Goal: Task Accomplishment & Management: Manage account settings

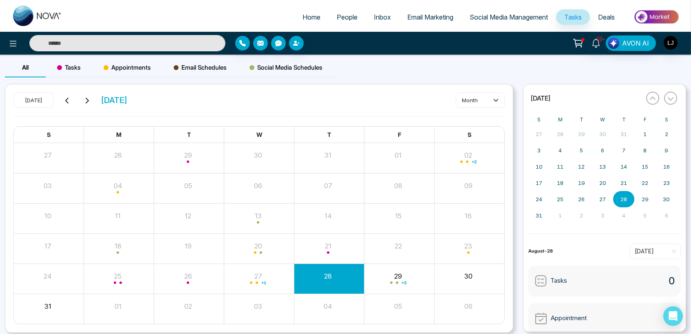
click at [303, 20] on span "Home" at bounding box center [312, 17] width 18 height 8
select select "*"
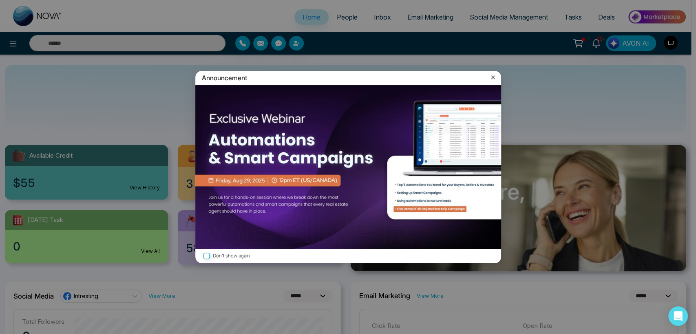
click at [492, 76] on icon at bounding box center [493, 77] width 8 height 8
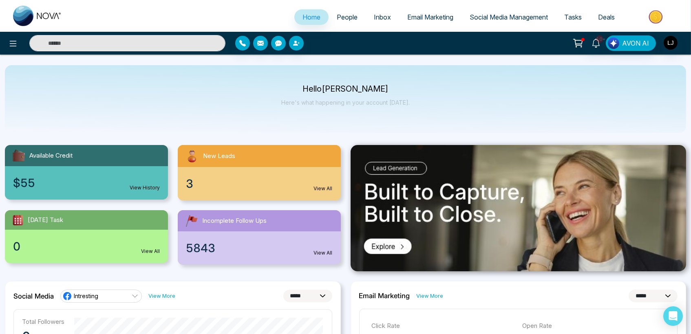
click at [494, 23] on link "Social Media Management" at bounding box center [509, 16] width 95 height 15
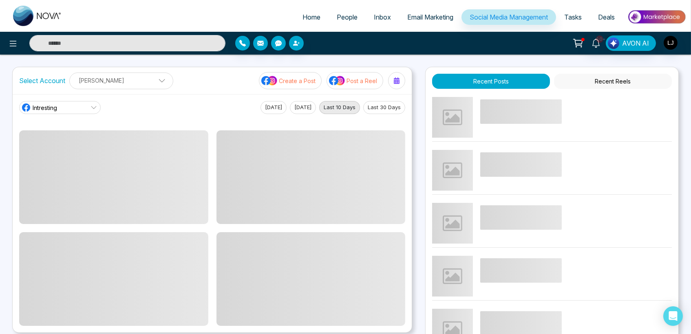
click at [108, 92] on div "Select Account [PERSON_NAME] [PERSON_NAME] [PERSON_NAME] Add Social Accounts Cr…" at bounding box center [212, 80] width 399 height 27
click at [118, 84] on p "[PERSON_NAME]" at bounding box center [121, 80] width 93 height 13
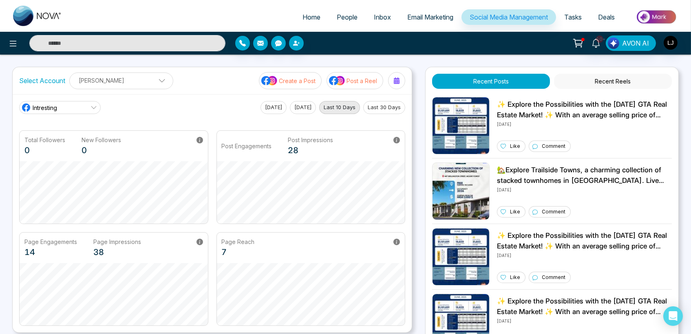
click at [119, 83] on p "[PERSON_NAME]" at bounding box center [121, 80] width 93 height 13
click at [103, 80] on p "[PERSON_NAME]" at bounding box center [121, 80] width 93 height 13
click at [127, 81] on p "[PERSON_NAME]" at bounding box center [121, 80] width 93 height 13
click at [119, 83] on p "[PERSON_NAME]" at bounding box center [121, 80] width 93 height 13
click at [124, 81] on p "[PERSON_NAME]" at bounding box center [121, 80] width 93 height 13
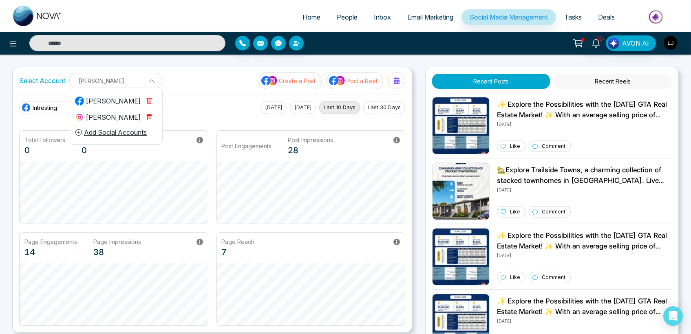
click at [110, 115] on div "[PERSON_NAME]" at bounding box center [108, 118] width 66 height 10
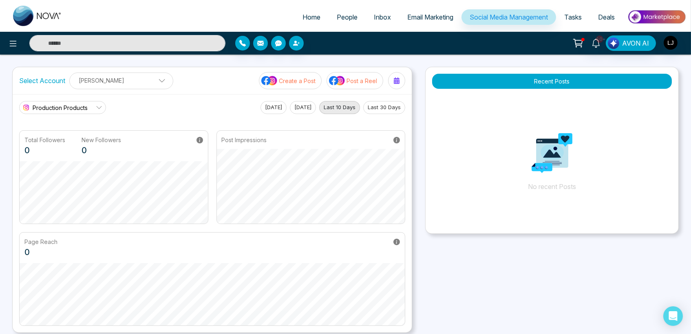
click at [141, 85] on p "[PERSON_NAME]" at bounding box center [121, 80] width 93 height 13
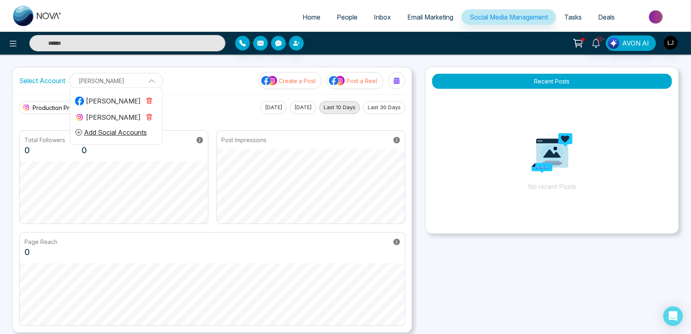
click at [120, 131] on button "Add Social Accounts" at bounding box center [111, 132] width 72 height 11
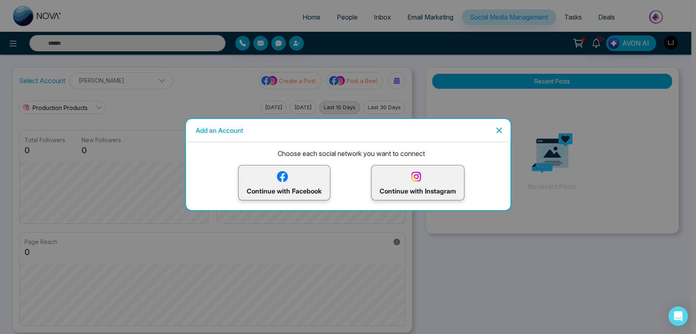
click at [269, 177] on p "Continue with Facebook" at bounding box center [284, 183] width 75 height 27
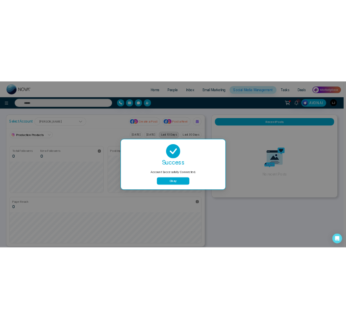
scroll to position [49, 0]
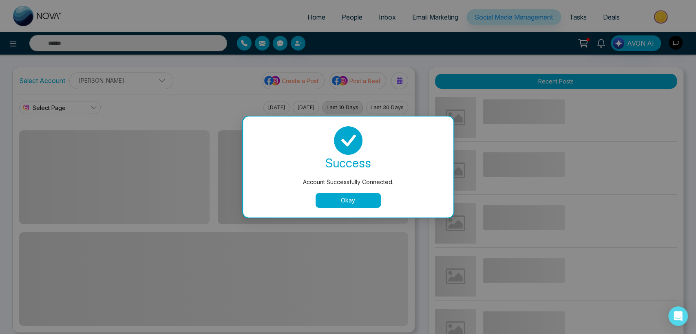
click at [340, 200] on button "Okay" at bounding box center [348, 200] width 65 height 15
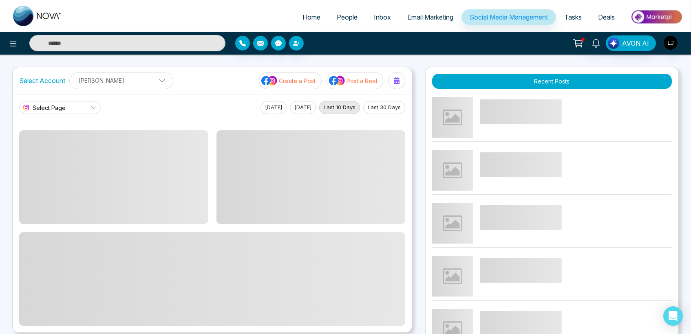
click at [110, 77] on p "[PERSON_NAME]" at bounding box center [121, 80] width 93 height 13
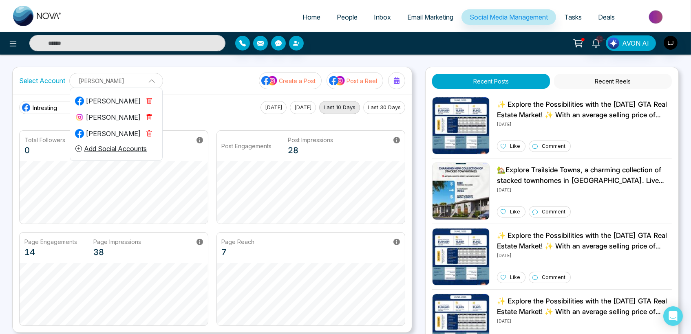
click at [148, 115] on icon "button" at bounding box center [149, 117] width 5 height 6
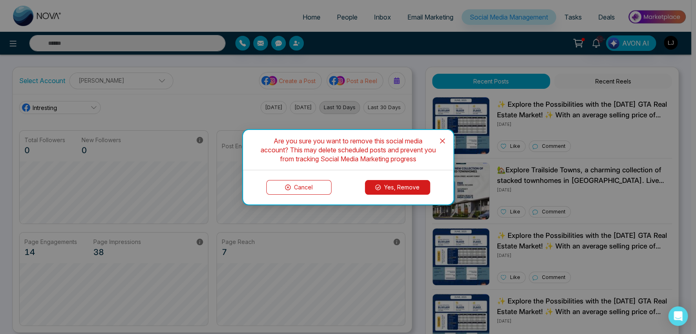
click at [371, 188] on button "Yes, Remove" at bounding box center [397, 187] width 65 height 15
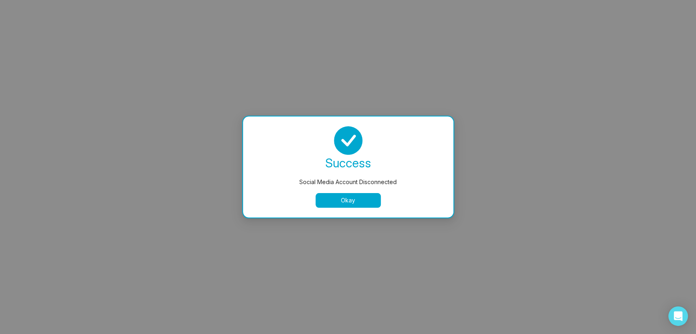
click at [329, 196] on button "Okay" at bounding box center [348, 200] width 65 height 15
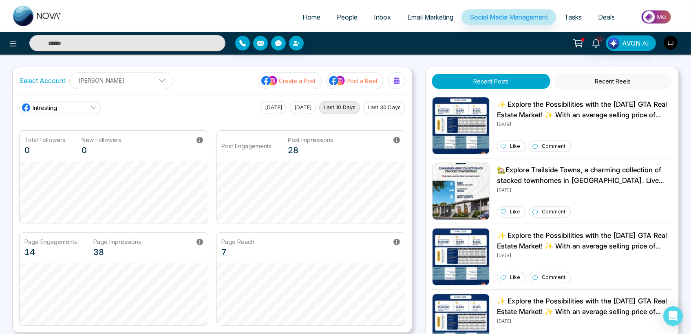
click at [137, 86] on p "[PERSON_NAME]" at bounding box center [121, 80] width 93 height 13
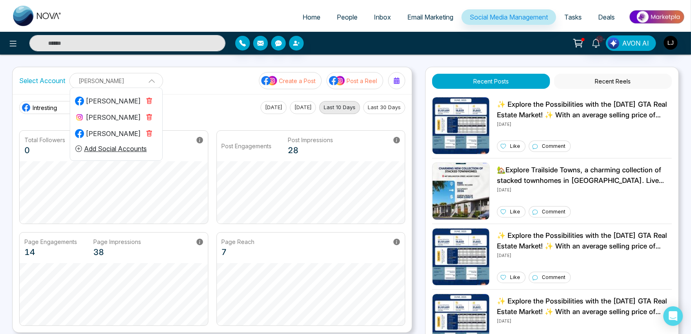
click at [148, 133] on icon "button" at bounding box center [149, 133] width 7 height 7
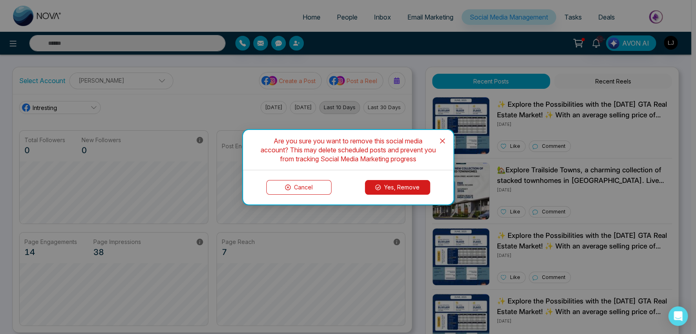
click at [388, 183] on button "Yes, Remove" at bounding box center [397, 187] width 65 height 15
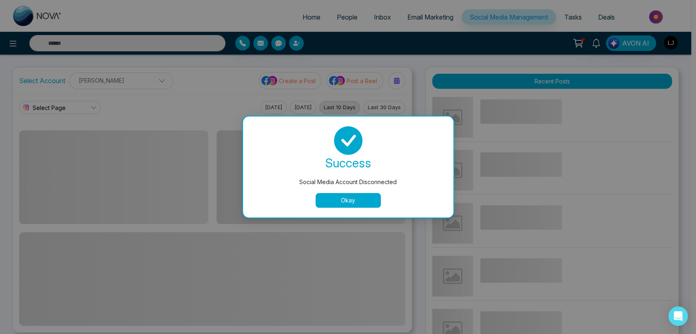
click at [350, 197] on button "Okay" at bounding box center [348, 200] width 65 height 15
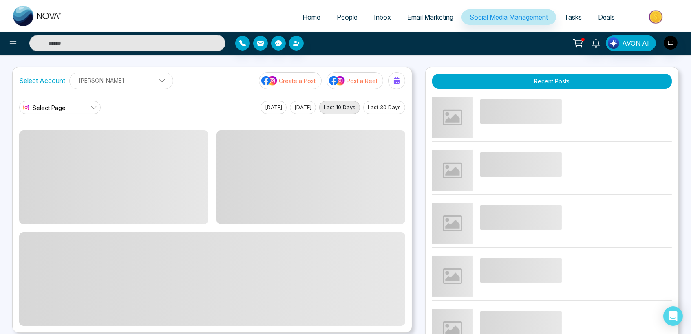
click at [124, 83] on p "[PERSON_NAME]" at bounding box center [121, 80] width 93 height 13
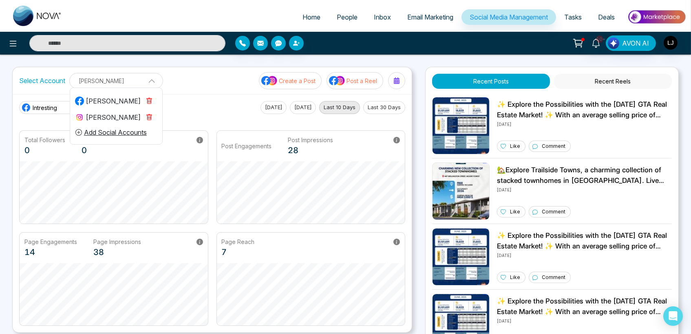
click at [148, 115] on icon "button" at bounding box center [149, 117] width 5 height 6
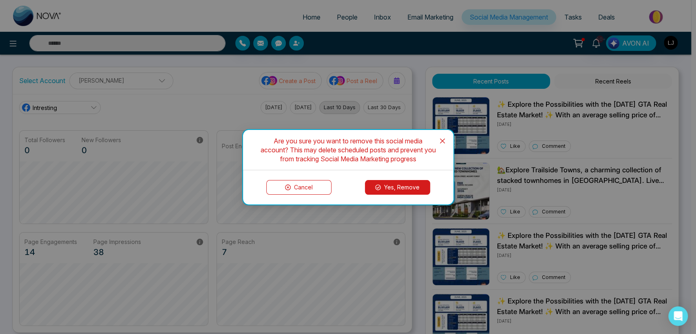
click at [382, 187] on button "Yes, Remove" at bounding box center [397, 187] width 65 height 15
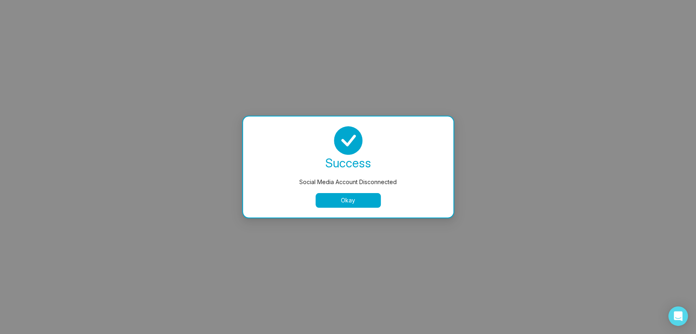
click at [341, 201] on button "Okay" at bounding box center [348, 200] width 65 height 15
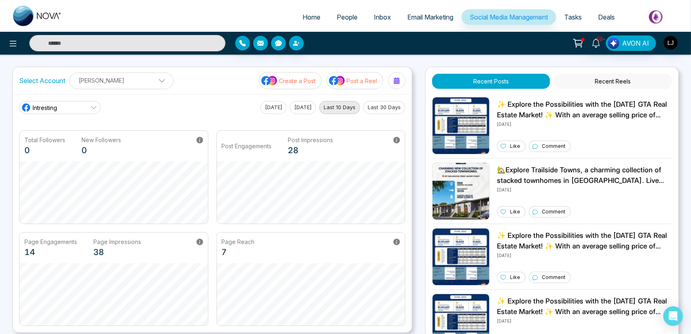
click at [124, 77] on p "[PERSON_NAME]" at bounding box center [121, 80] width 93 height 13
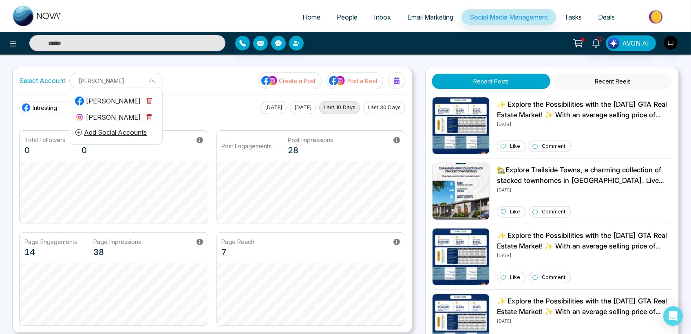
click at [148, 114] on icon "button" at bounding box center [149, 117] width 7 height 7
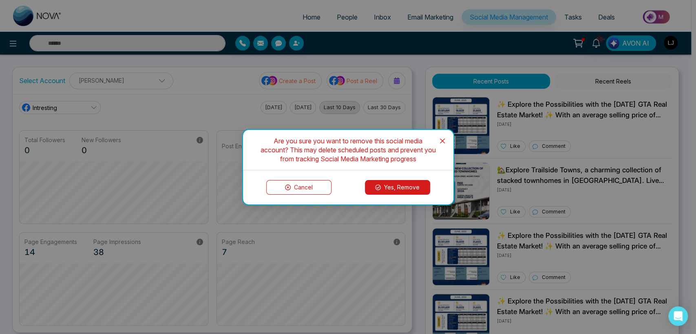
click at [379, 181] on button "Yes, Remove" at bounding box center [397, 187] width 65 height 15
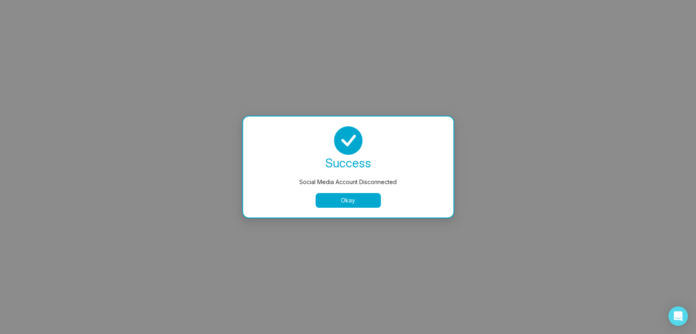
click at [347, 202] on button "Okay" at bounding box center [348, 200] width 65 height 15
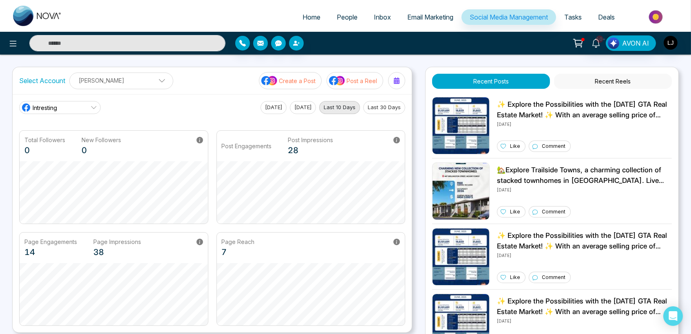
click at [121, 82] on p "[PERSON_NAME]" at bounding box center [121, 80] width 93 height 13
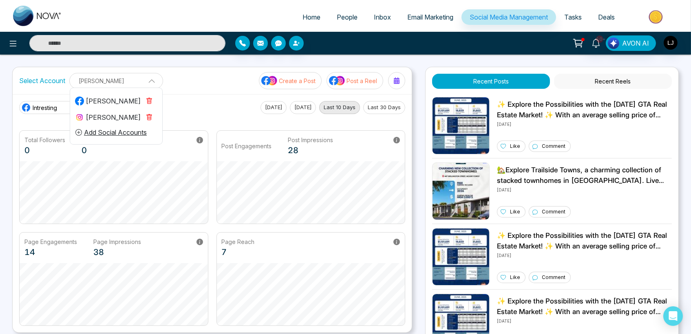
click at [148, 117] on icon "button" at bounding box center [149, 117] width 7 height 7
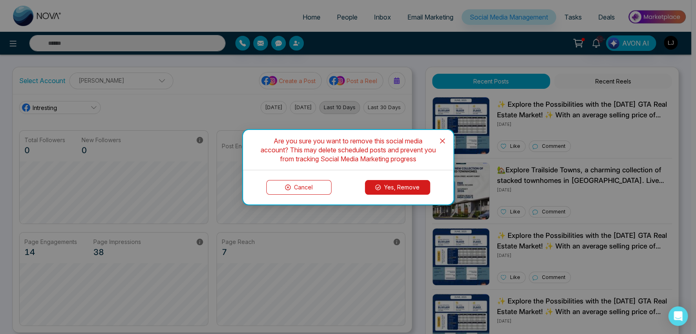
click at [386, 189] on button "Yes, Remove" at bounding box center [397, 187] width 65 height 15
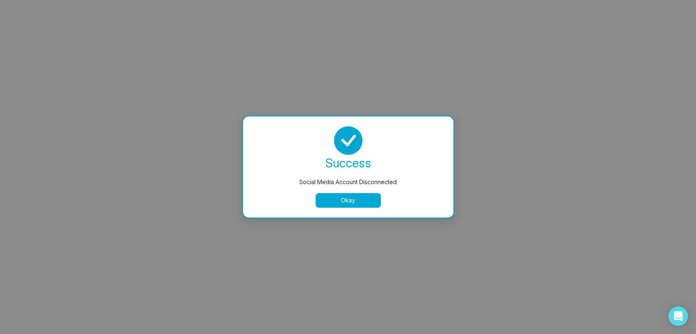
click at [330, 197] on button "Okay" at bounding box center [348, 200] width 65 height 15
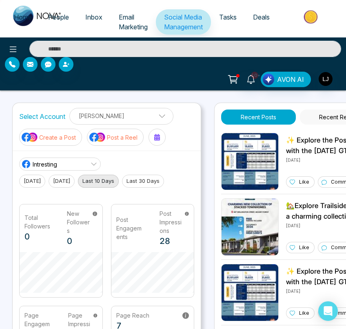
click at [111, 115] on p "[PERSON_NAME]" at bounding box center [121, 115] width 93 height 13
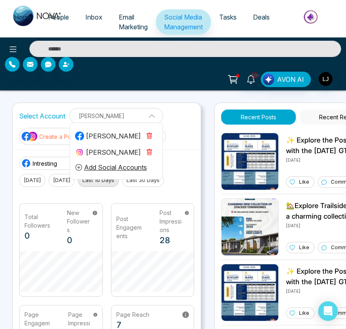
click at [113, 155] on div "[PERSON_NAME]" at bounding box center [108, 153] width 66 height 10
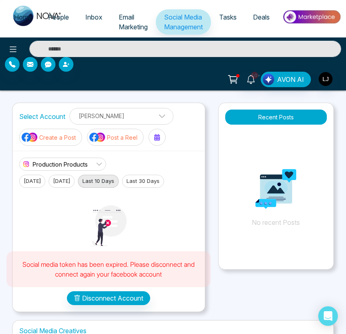
click at [117, 115] on p "[PERSON_NAME]" at bounding box center [121, 115] width 93 height 13
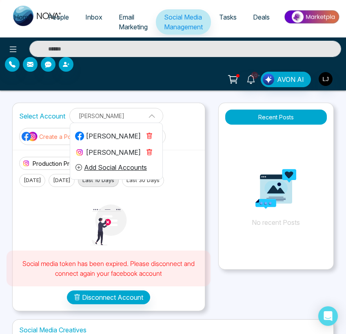
click at [149, 150] on icon "button" at bounding box center [149, 152] width 5 height 6
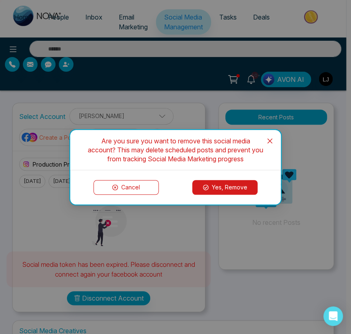
click at [213, 185] on button "Yes, Remove" at bounding box center [224, 187] width 65 height 15
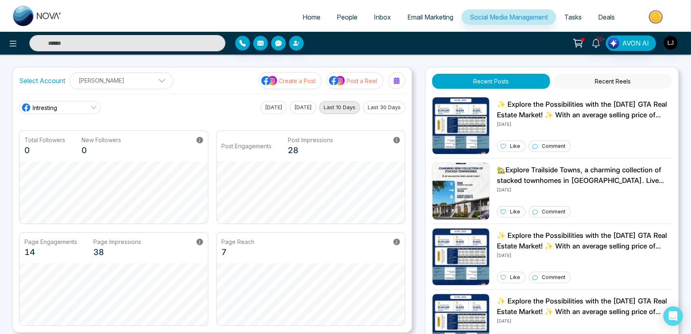
click at [118, 82] on p "[PERSON_NAME]" at bounding box center [121, 80] width 93 height 13
click at [103, 82] on p "[PERSON_NAME]" at bounding box center [121, 80] width 93 height 13
click at [106, 82] on p "[PERSON_NAME]" at bounding box center [121, 80] width 93 height 13
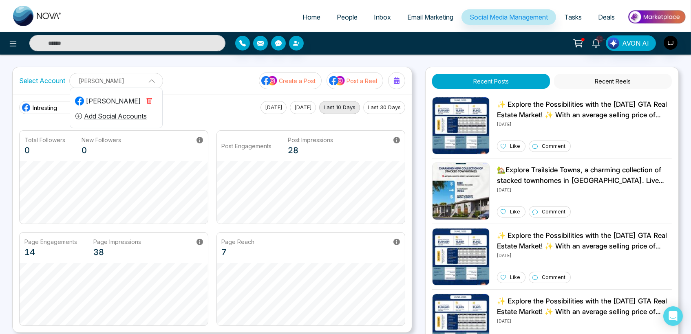
click at [108, 116] on button "Add Social Accounts" at bounding box center [111, 116] width 72 height 11
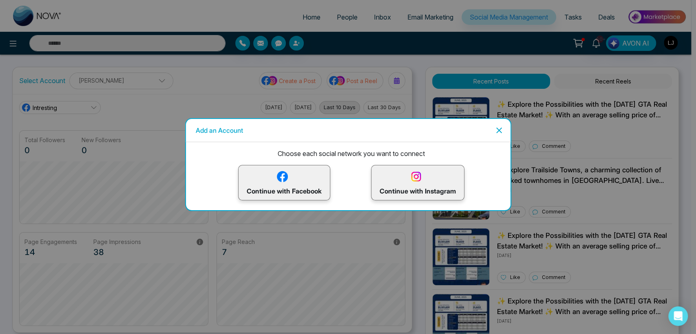
click at [284, 181] on img at bounding box center [282, 177] width 14 height 14
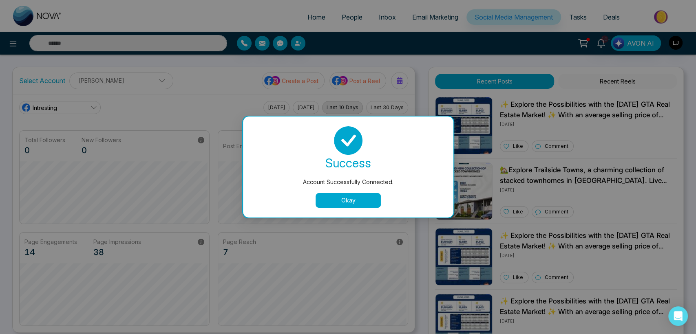
scroll to position [31, 0]
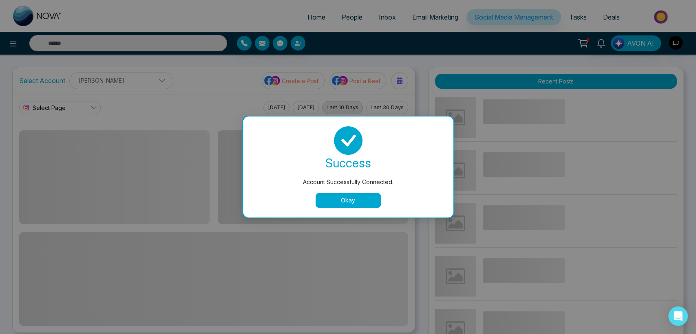
click at [343, 201] on button "Okay" at bounding box center [348, 200] width 65 height 15
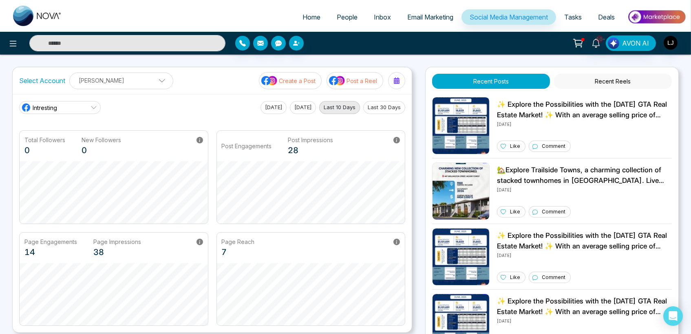
click at [105, 80] on p "[PERSON_NAME]" at bounding box center [121, 80] width 93 height 13
click at [123, 75] on p "[PERSON_NAME]" at bounding box center [121, 80] width 93 height 13
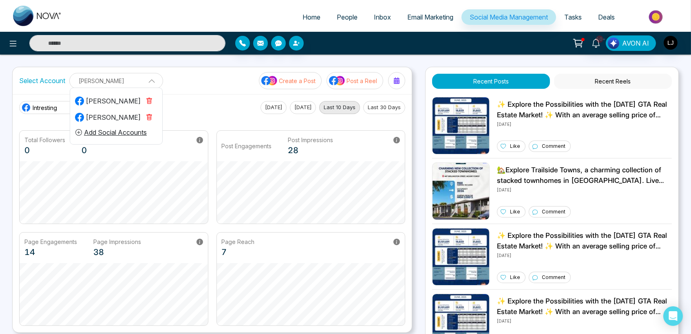
click at [108, 133] on button "Add Social Accounts" at bounding box center [111, 132] width 72 height 11
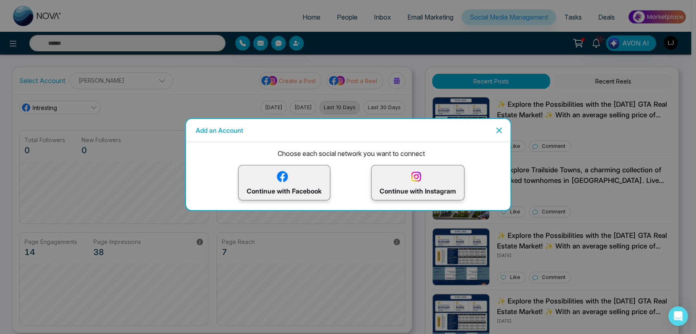
click at [286, 177] on img at bounding box center [282, 177] width 14 height 14
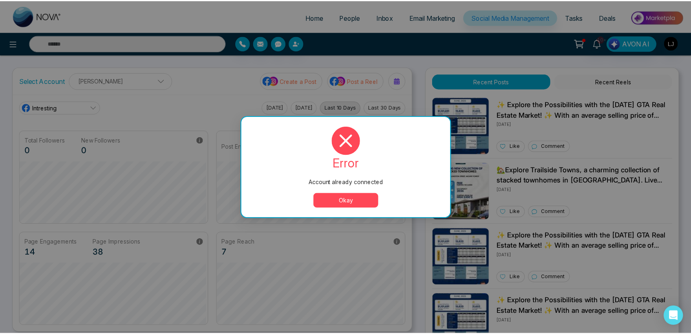
scroll to position [49, 0]
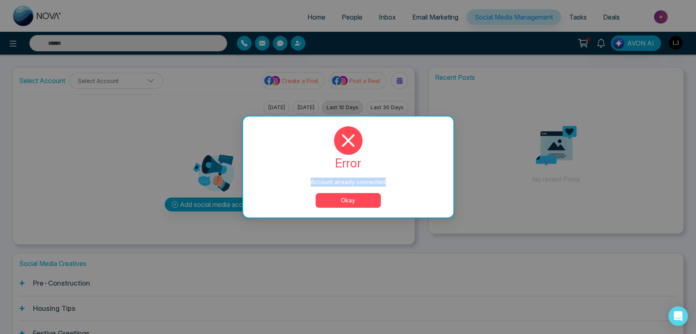
drag, startPoint x: 311, startPoint y: 183, endPoint x: 395, endPoint y: 183, distance: 84.0
click at [345, 183] on div "Account already connected" at bounding box center [348, 182] width 178 height 9
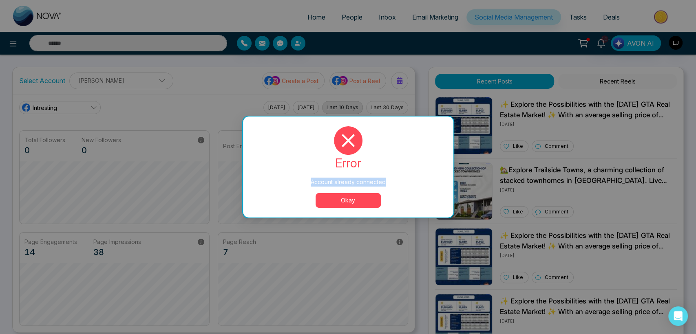
click at [338, 198] on button "Okay" at bounding box center [348, 200] width 65 height 15
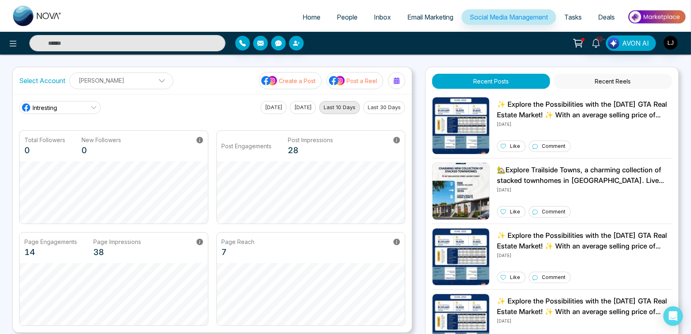
click at [119, 82] on p "[PERSON_NAME]" at bounding box center [121, 80] width 93 height 13
click at [120, 74] on p "[PERSON_NAME]" at bounding box center [121, 80] width 93 height 13
click at [108, 79] on p "[PERSON_NAME]" at bounding box center [121, 80] width 93 height 13
click at [127, 77] on p "[PERSON_NAME]" at bounding box center [121, 80] width 93 height 13
click at [116, 71] on div "Select Account [PERSON_NAME] [PERSON_NAME] [PERSON_NAME] Add Social Accounts Cr…" at bounding box center [212, 80] width 399 height 27
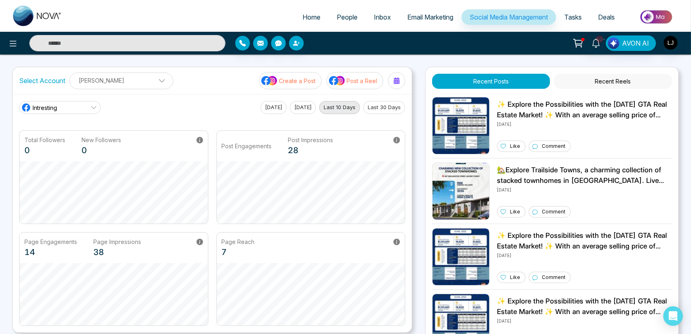
click at [118, 76] on p "[PERSON_NAME]" at bounding box center [121, 80] width 93 height 13
click at [303, 84] on p "Create a Post" at bounding box center [297, 81] width 37 height 9
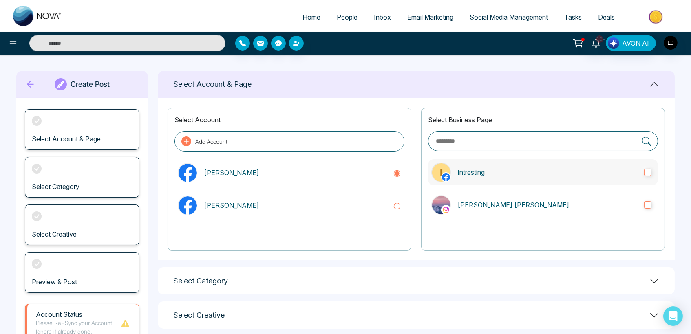
click at [345, 172] on p "Intresting" at bounding box center [547, 173] width 180 height 10
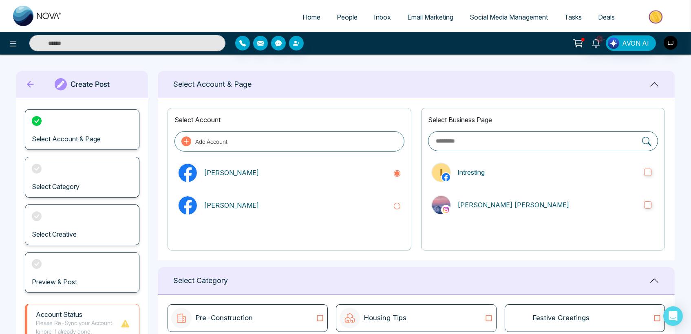
scroll to position [132, 0]
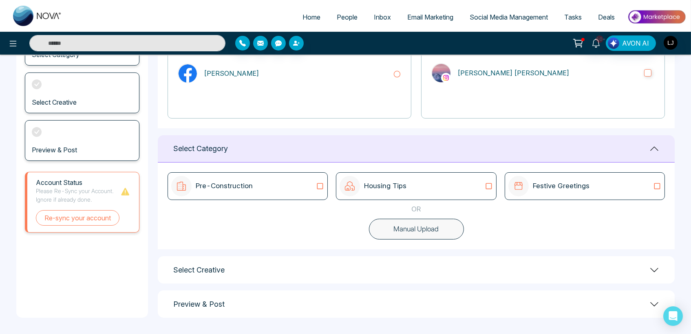
click at [345, 307] on div "Preview & Post" at bounding box center [416, 304] width 517 height 27
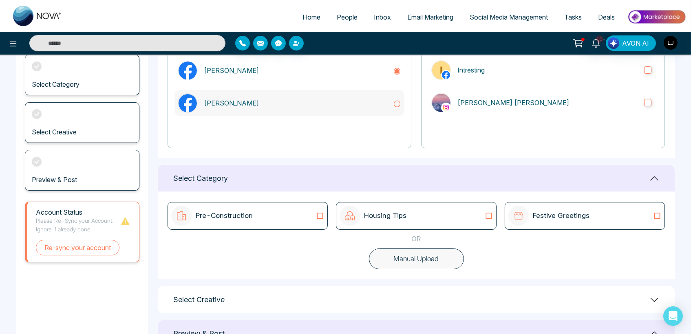
scroll to position [87, 0]
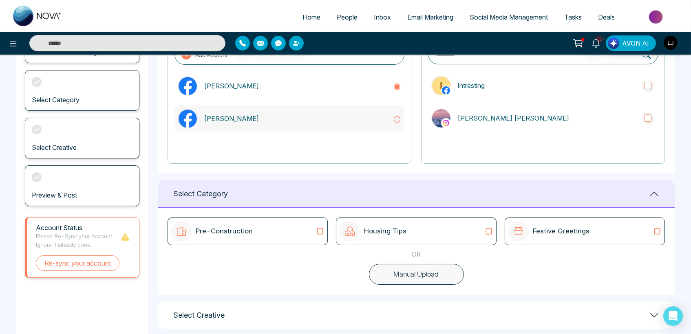
click at [258, 116] on p "[PERSON_NAME]" at bounding box center [295, 119] width 183 height 10
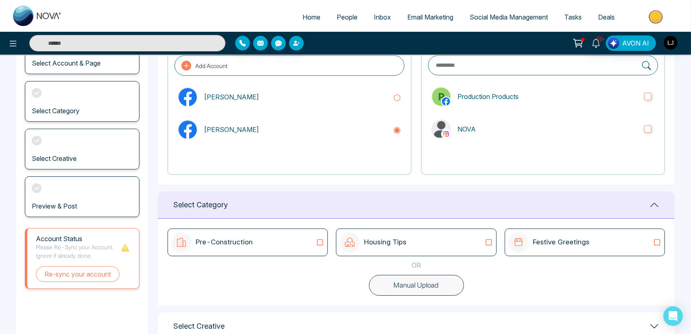
scroll to position [0, 0]
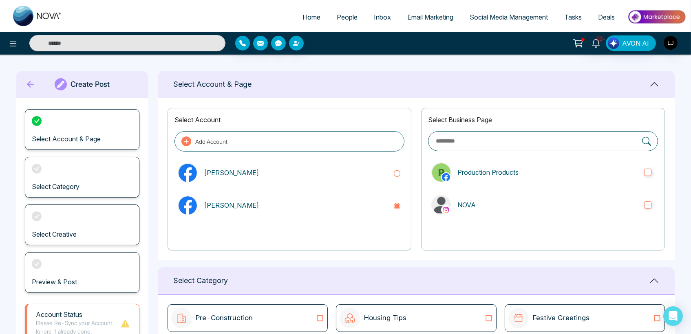
click at [29, 83] on icon at bounding box center [30, 84] width 7 height 7
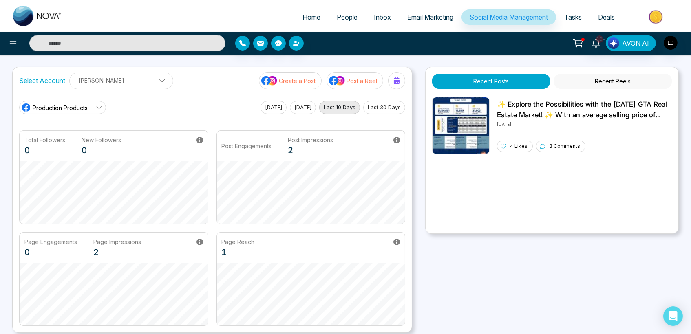
click at [268, 105] on button "[DATE]" at bounding box center [274, 107] width 26 height 13
click at [136, 82] on p "[PERSON_NAME]" at bounding box center [121, 80] width 93 height 13
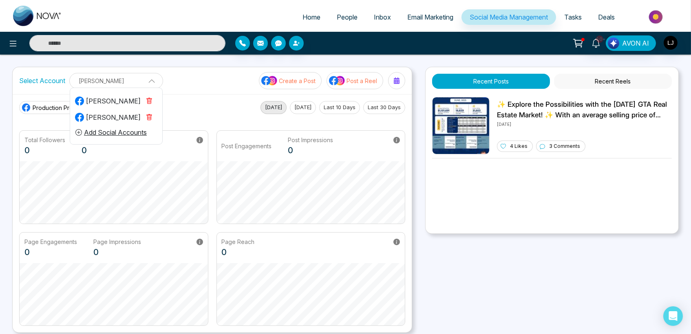
click at [111, 98] on div "[PERSON_NAME]" at bounding box center [108, 101] width 66 height 10
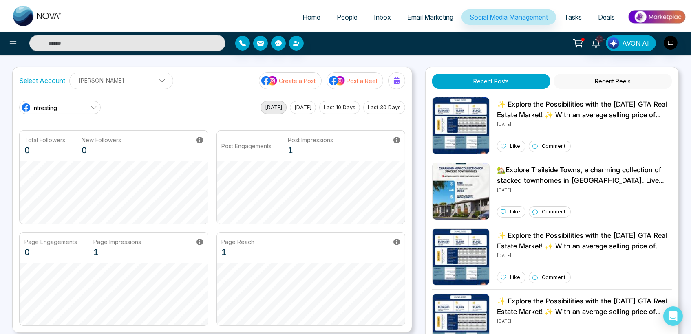
click at [345, 108] on button "Last 30 Days" at bounding box center [384, 107] width 42 height 13
click at [303, 18] on span "Home" at bounding box center [312, 17] width 18 height 8
select select "*"
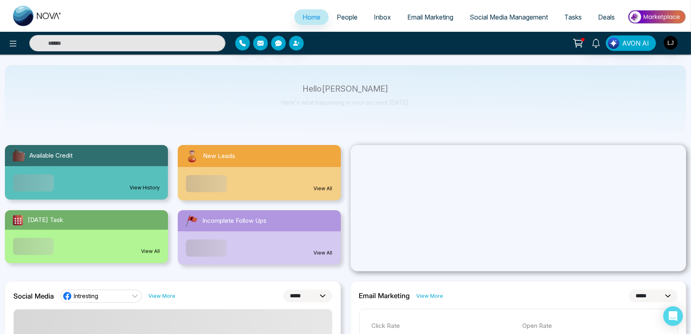
scroll to position [272, 0]
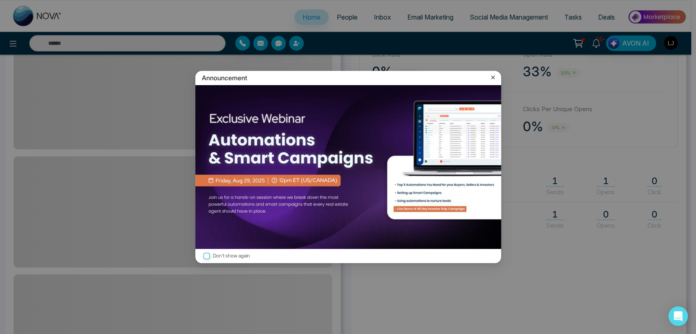
click at [345, 78] on icon at bounding box center [493, 77] width 8 height 8
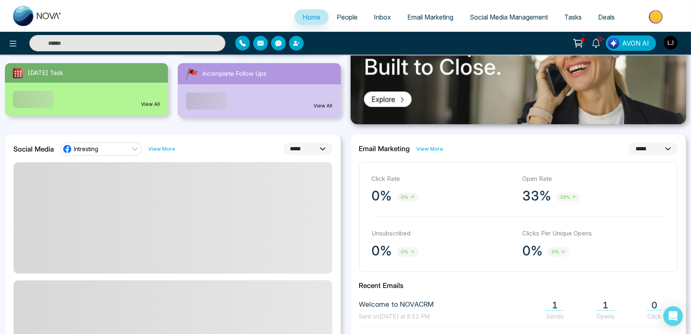
scroll to position [136, 0]
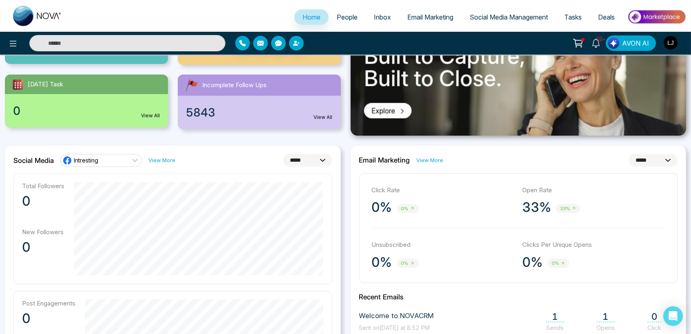
click at [295, 157] on select "**********" at bounding box center [307, 160] width 49 height 13
select select "**"
click at [283, 154] on select "**********" at bounding box center [307, 160] width 49 height 13
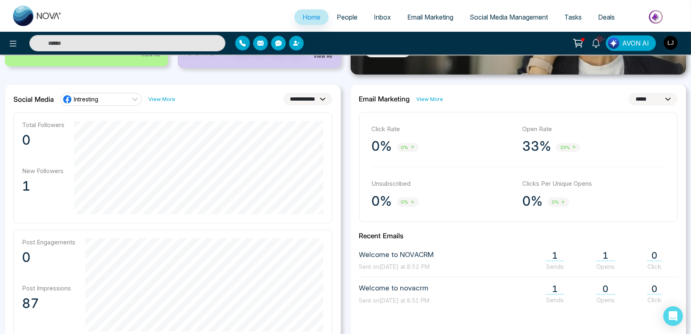
scroll to position [181, 0]
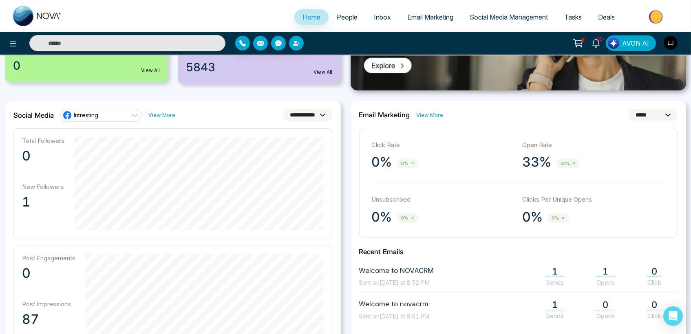
click at [345, 19] on span "Social Media Management" at bounding box center [509, 17] width 78 height 8
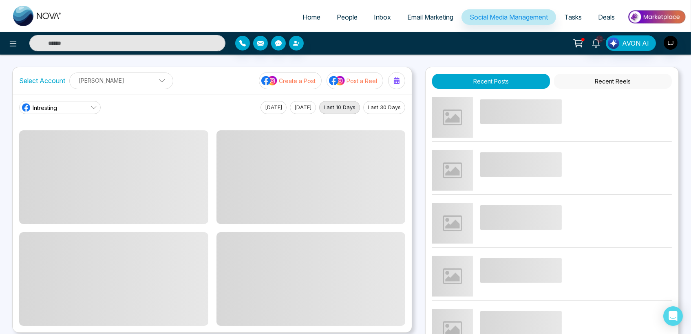
click at [345, 108] on button "Last 30 Days" at bounding box center [384, 107] width 42 height 13
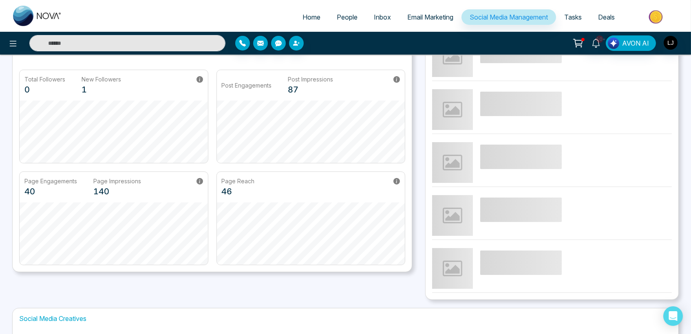
scroll to position [45, 0]
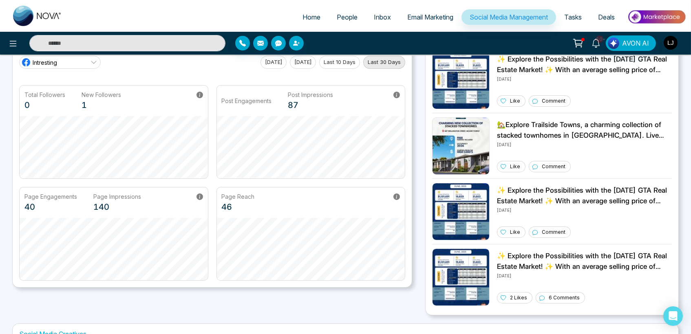
click at [345, 43] on img "button" at bounding box center [671, 43] width 14 height 14
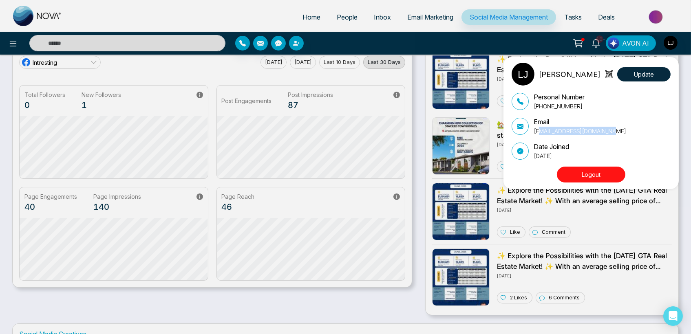
drag, startPoint x: 606, startPoint y: 130, endPoint x: 538, endPoint y: 130, distance: 68.1
click at [345, 130] on p "[EMAIL_ADDRESS][DOMAIN_NAME]" at bounding box center [580, 131] width 93 height 9
click at [313, 11] on div "[PERSON_NAME] Update Personal Number [PHONE_NUMBER] Email [EMAIL_ADDRESS][DOMAI…" at bounding box center [345, 167] width 691 height 334
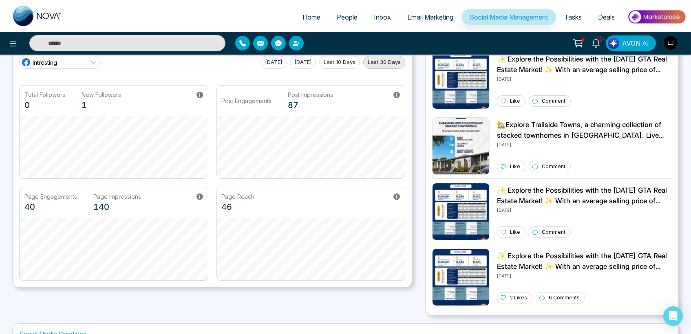
click at [307, 13] on link "Home" at bounding box center [311, 16] width 34 height 15
select select "*"
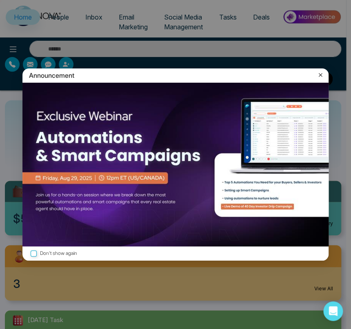
click at [320, 75] on icon at bounding box center [320, 75] width 8 height 8
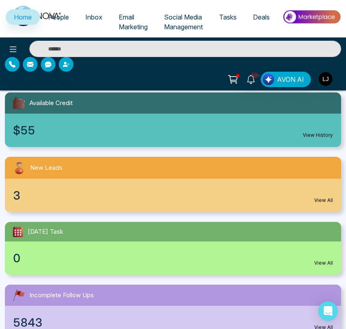
scroll to position [91, 0]
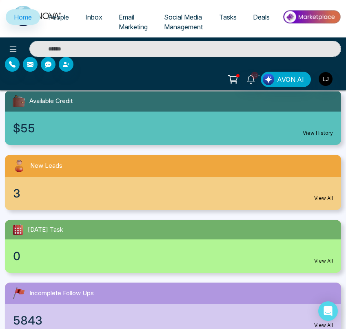
click at [55, 18] on span "People" at bounding box center [58, 17] width 21 height 8
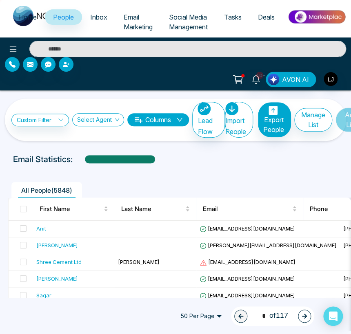
click at [22, 18] on span "Home" at bounding box center [28, 17] width 18 height 8
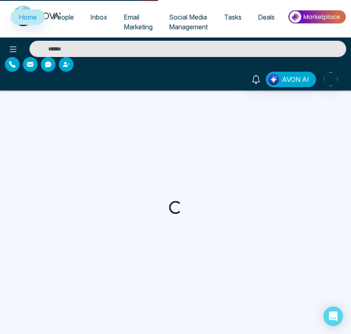
select select "*"
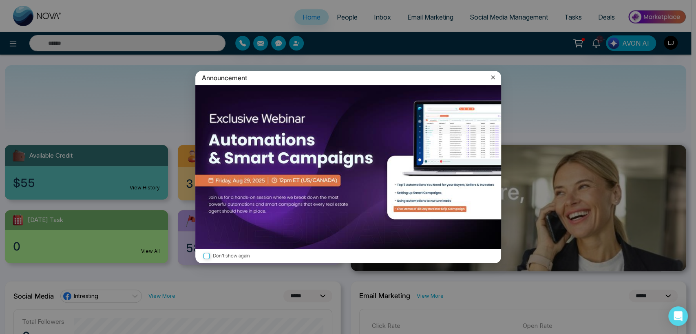
click at [345, 76] on icon at bounding box center [493, 77] width 8 height 8
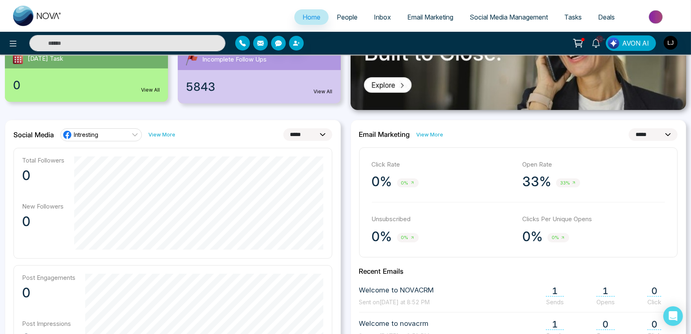
scroll to position [181, 0]
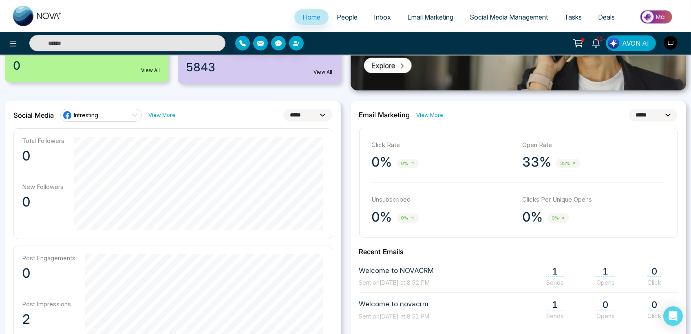
click at [111, 105] on div "**********" at bounding box center [173, 291] width 336 height 382
click at [111, 106] on div "**********" at bounding box center [173, 291] width 336 height 382
click at [111, 109] on link "Intresting" at bounding box center [101, 115] width 82 height 13
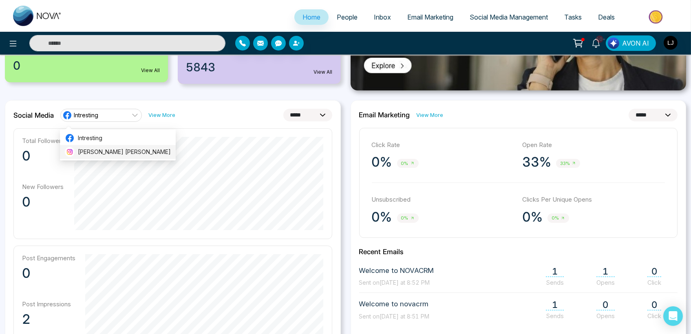
click at [98, 153] on span "[PERSON_NAME] [PERSON_NAME]" at bounding box center [124, 152] width 93 height 9
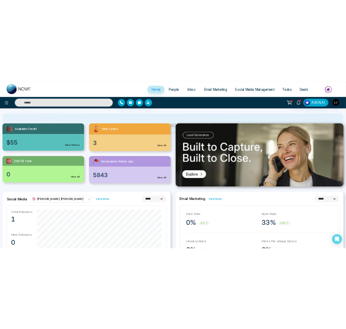
scroll to position [45, 0]
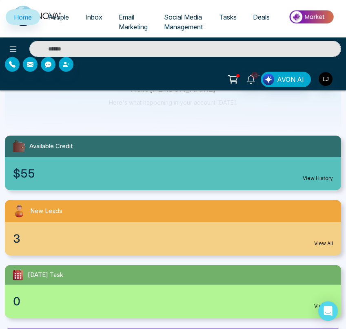
click at [60, 17] on span "People" at bounding box center [58, 17] width 21 height 8
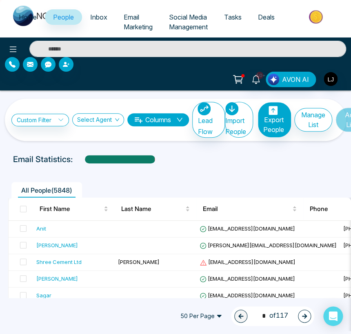
click at [22, 16] on span "Home" at bounding box center [28, 17] width 18 height 8
select select "*"
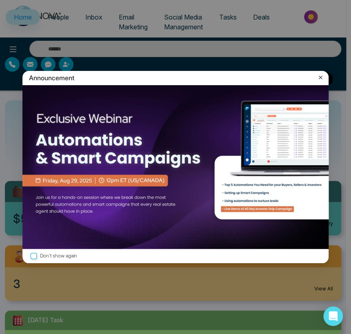
click at [320, 78] on icon at bounding box center [320, 78] width 4 height 4
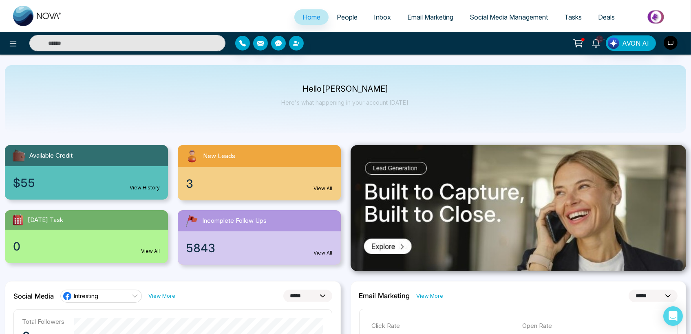
click at [176, 8] on ul "Home People Inbox Email Marketing Social Media Management Tasks Deals" at bounding box center [378, 18] width 616 height 22
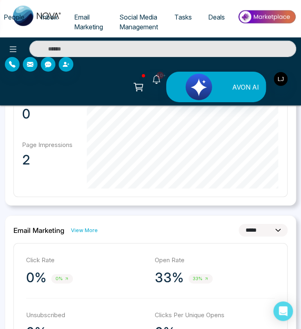
scroll to position [861, 0]
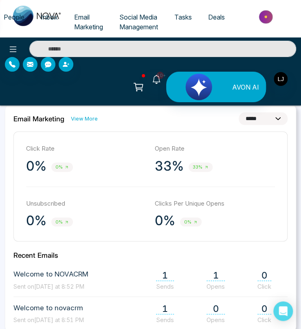
click at [128, 152] on p "Click Rate" at bounding box center [86, 148] width 121 height 9
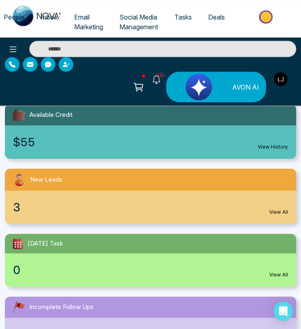
scroll to position [91, 0]
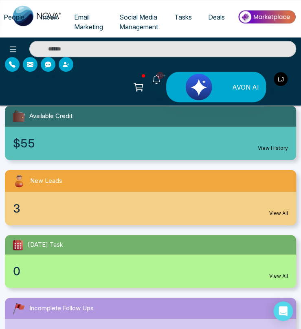
click at [9, 15] on span "People" at bounding box center [14, 17] width 21 height 8
